Goal: Check status: Check status

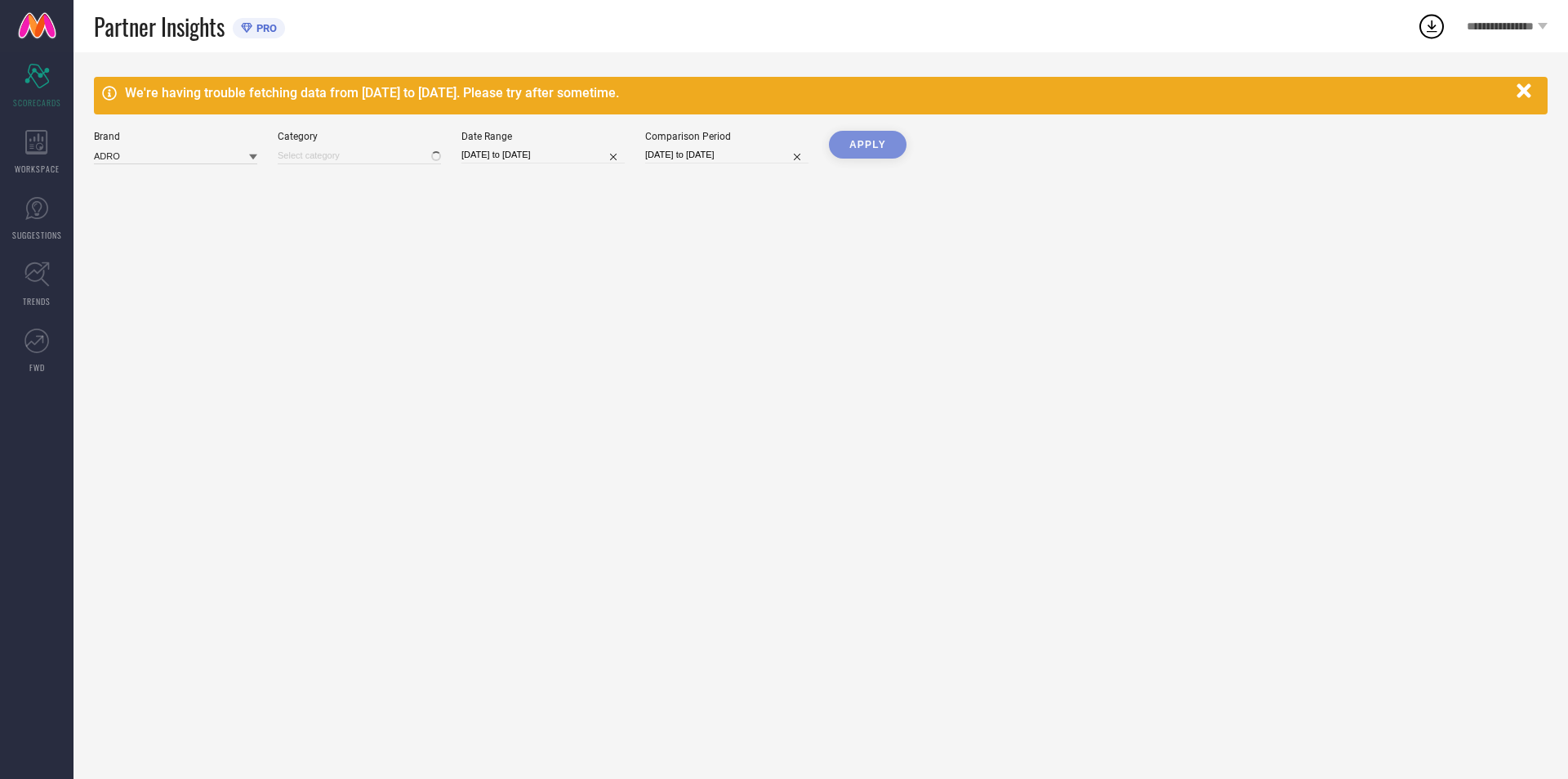
type input "All"
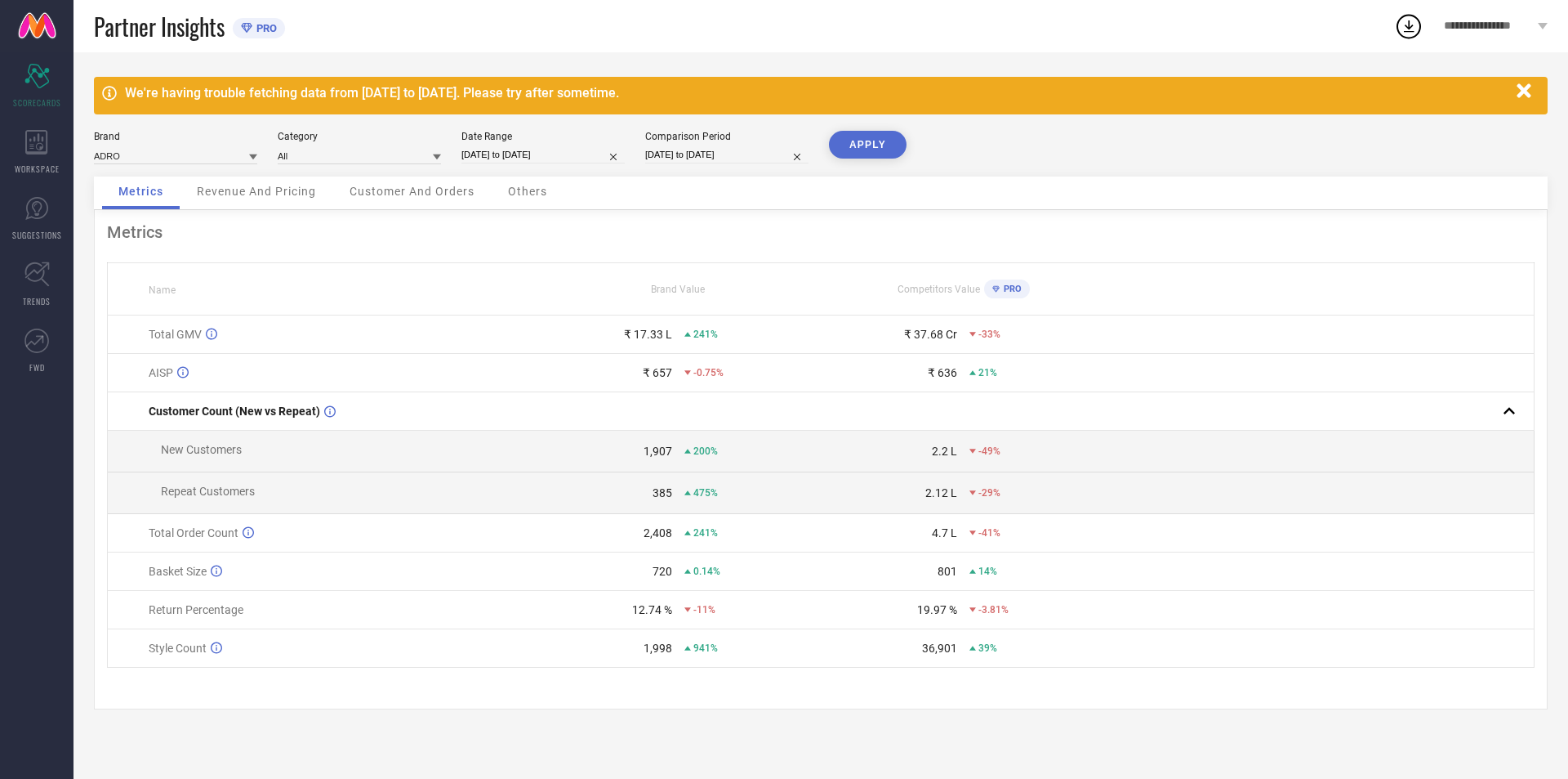
select select "7"
select select "2025"
select select "8"
select select "2025"
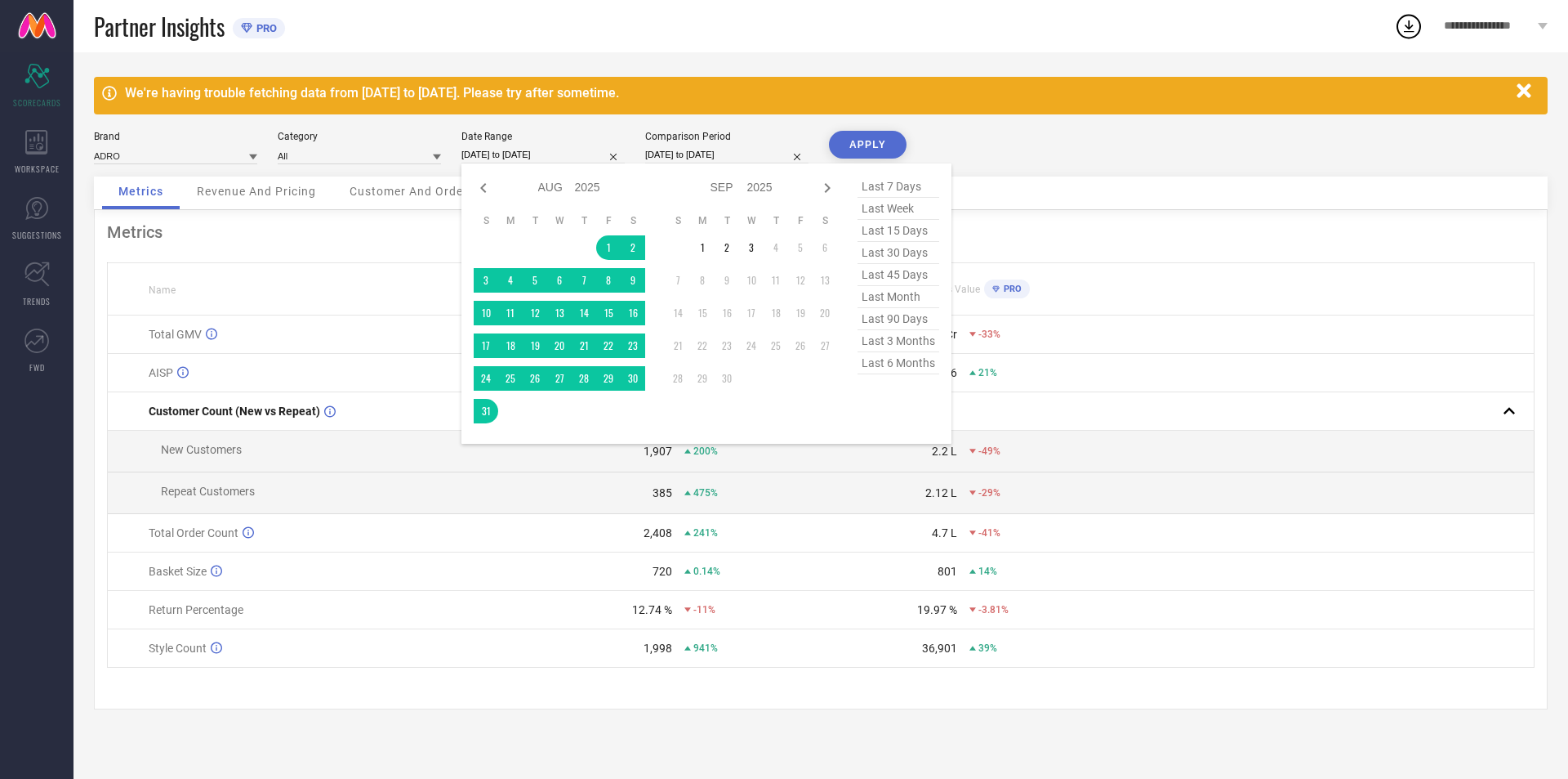
click at [555, 148] on input "[DATE] to [DATE]" at bounding box center [543, 154] width 164 height 17
click at [701, 245] on td "1" at bounding box center [702, 248] width 25 height 25
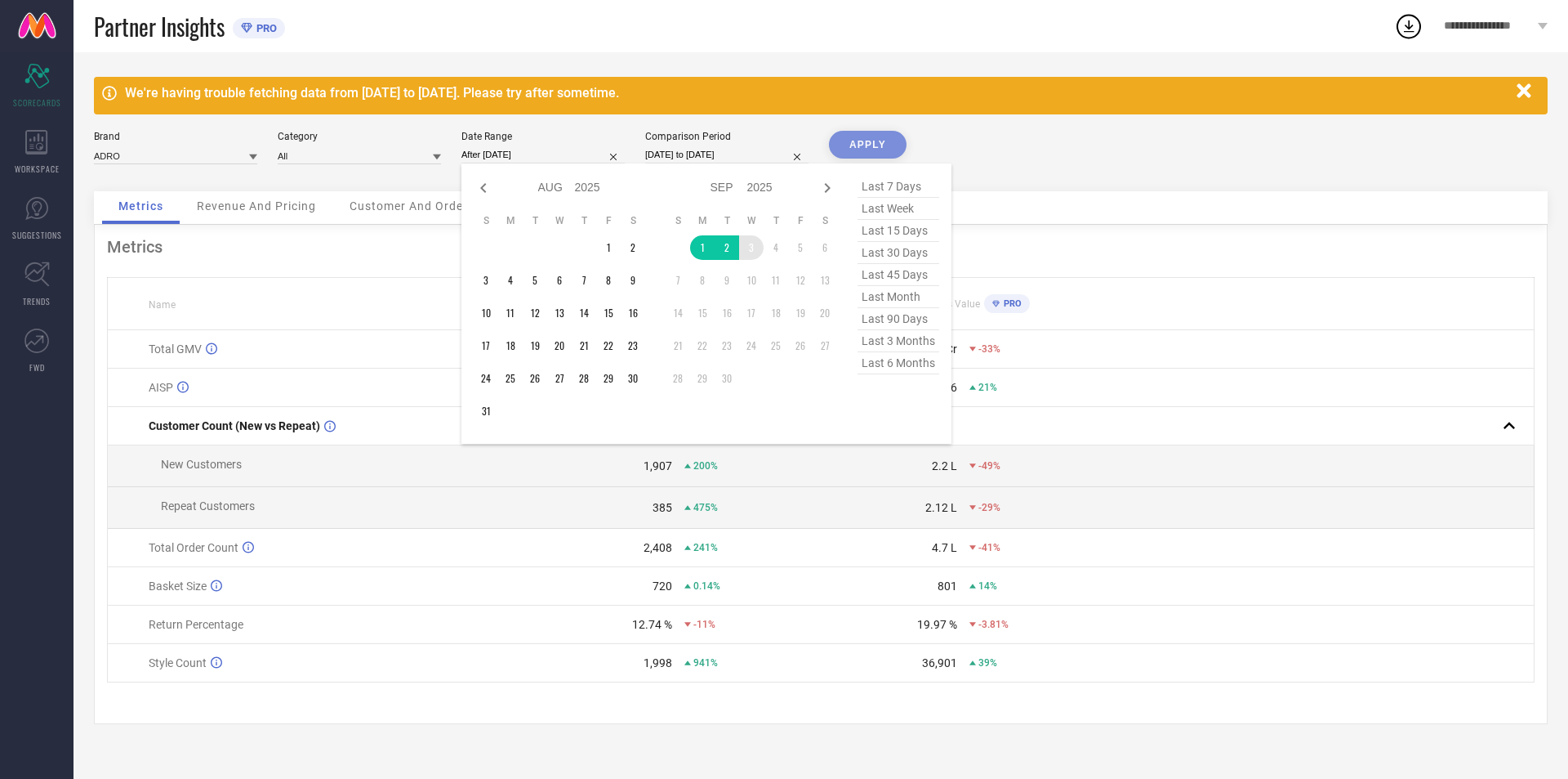
type input "[DATE] to [DATE]"
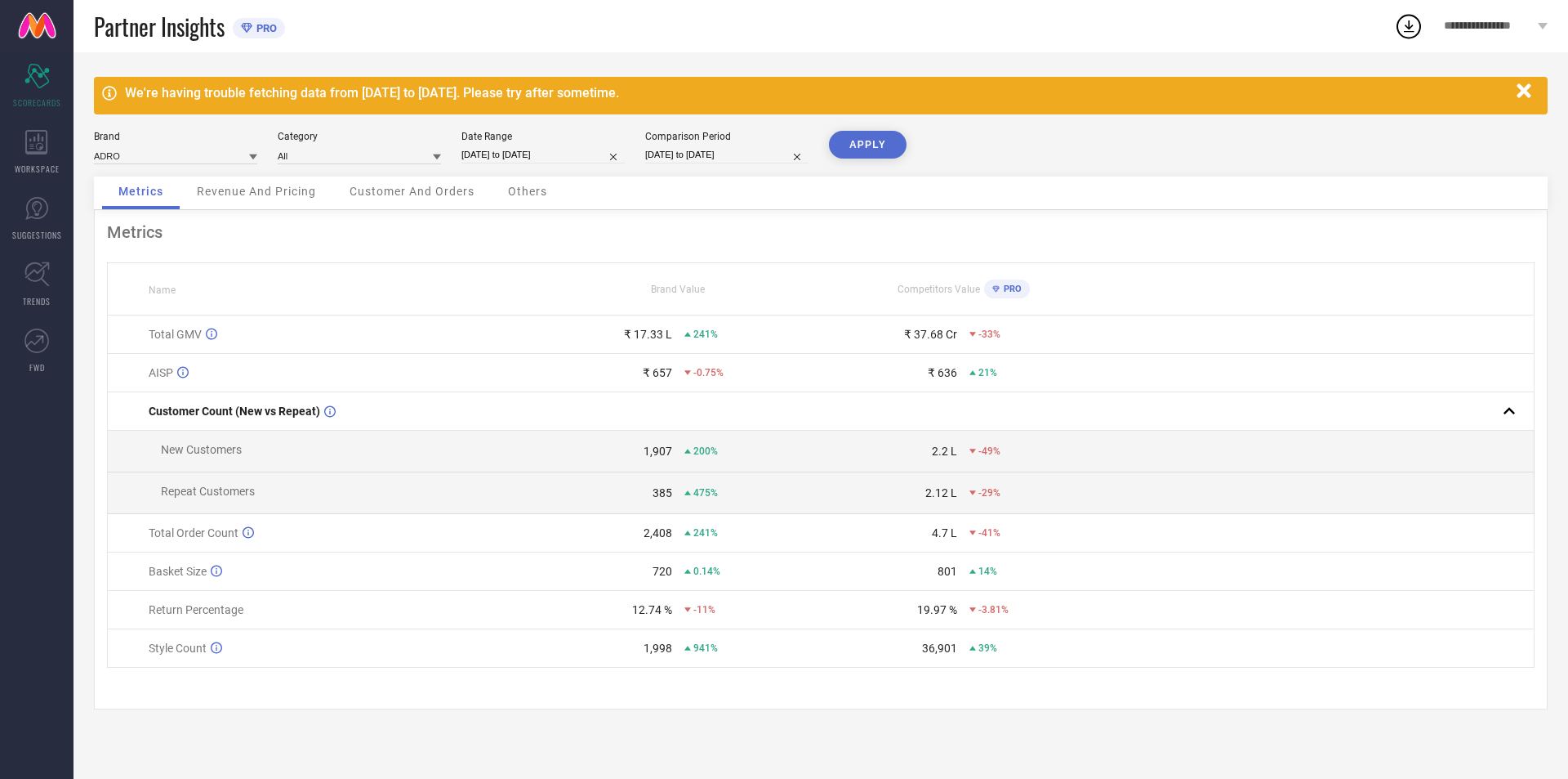
click at [883, 142] on button "APPLY" at bounding box center [867, 145] width 78 height 28
